Goal: Task Accomplishment & Management: Use online tool/utility

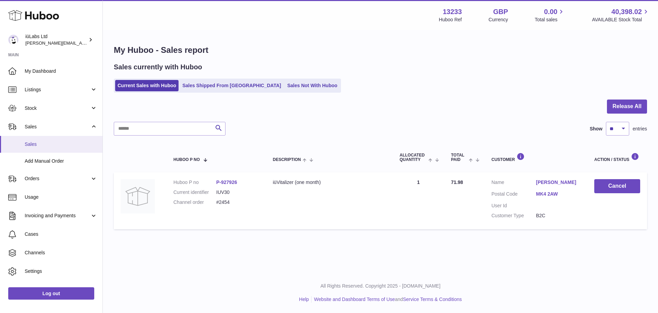
click at [38, 143] on span "Sales" at bounding box center [61, 144] width 73 height 7
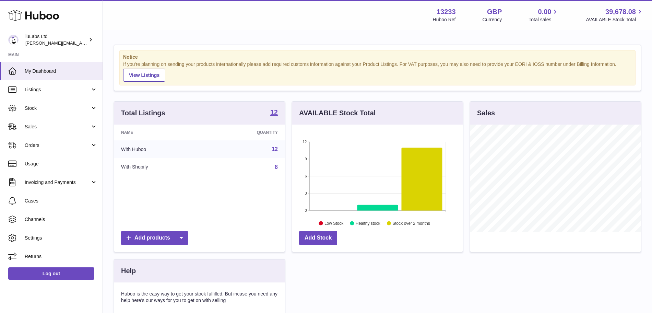
scroll to position [107, 170]
click at [57, 127] on span "Sales" at bounding box center [57, 126] width 65 height 7
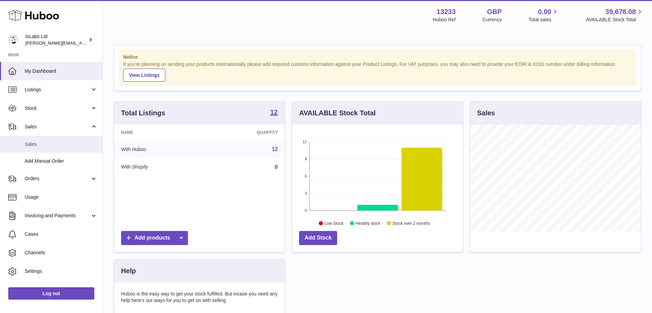
click at [51, 142] on span "Sales" at bounding box center [61, 144] width 73 height 7
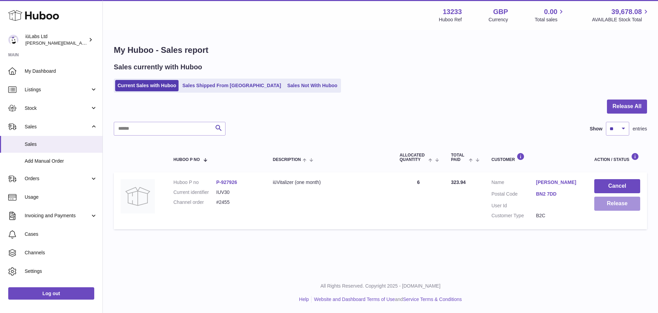
click at [601, 202] on button "Release" at bounding box center [618, 203] width 46 height 14
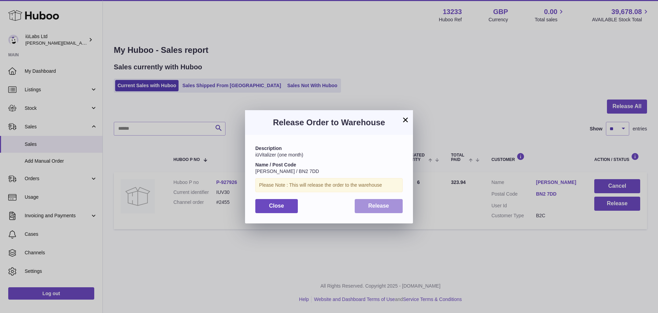
click at [361, 212] on button "Release" at bounding box center [379, 206] width 48 height 14
